Goal: Task Accomplishment & Management: Use online tool/utility

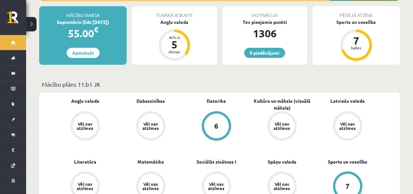
scroll to position [163, 0]
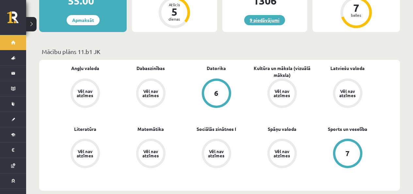
click at [254, 19] on link "9 piedāvājumi" at bounding box center [264, 20] width 41 height 10
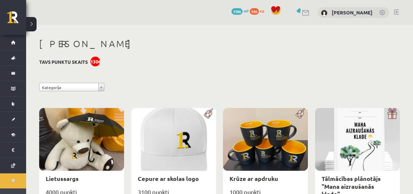
scroll to position [33, 0]
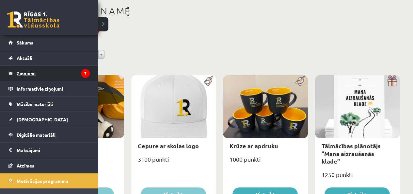
click at [27, 76] on legend "Ziņojumi 7" at bounding box center [53, 73] width 73 height 15
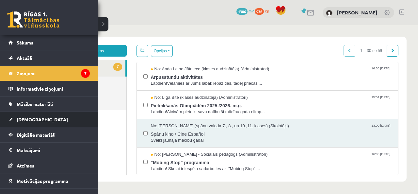
click at [24, 122] on span "[DEMOGRAPHIC_DATA]" at bounding box center [42, 119] width 51 height 6
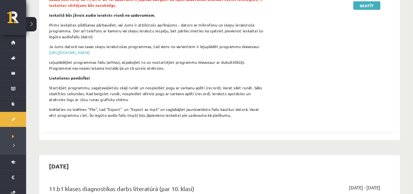
scroll to position [33, 0]
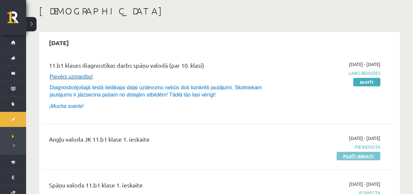
click at [362, 156] on link "Pildīt ieskaiti" at bounding box center [359, 155] width 44 height 8
